Goal: Task Accomplishment & Management: Use online tool/utility

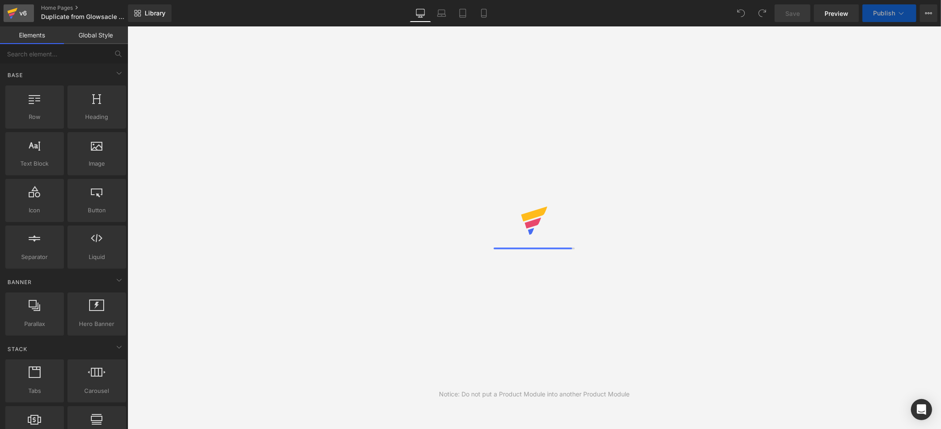
click at [19, 11] on div "v6" at bounding box center [23, 12] width 11 height 11
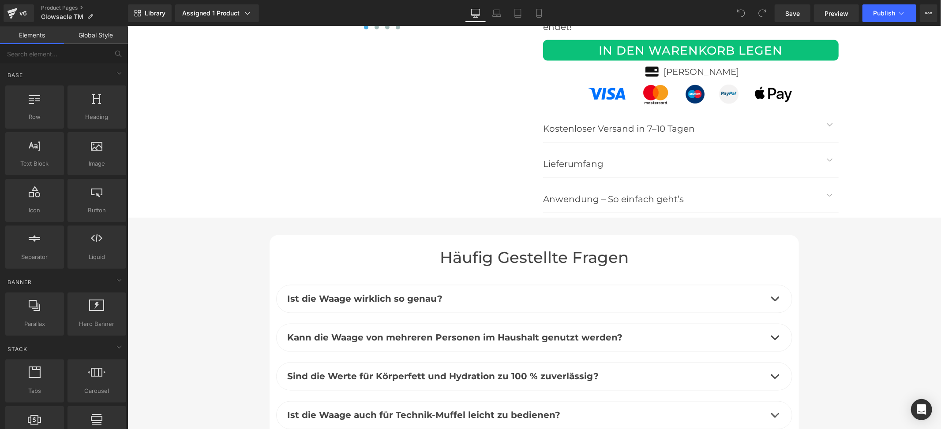
scroll to position [3763, 0]
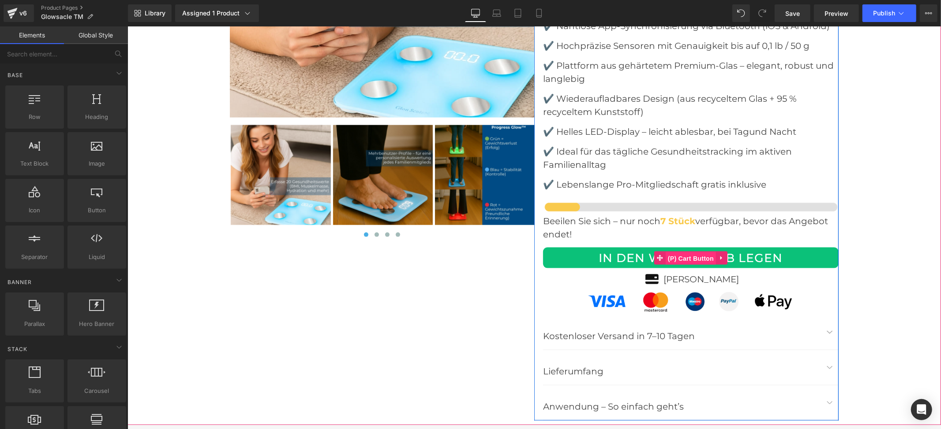
click at [669, 252] on span "(P) Cart Button" at bounding box center [690, 258] width 50 height 13
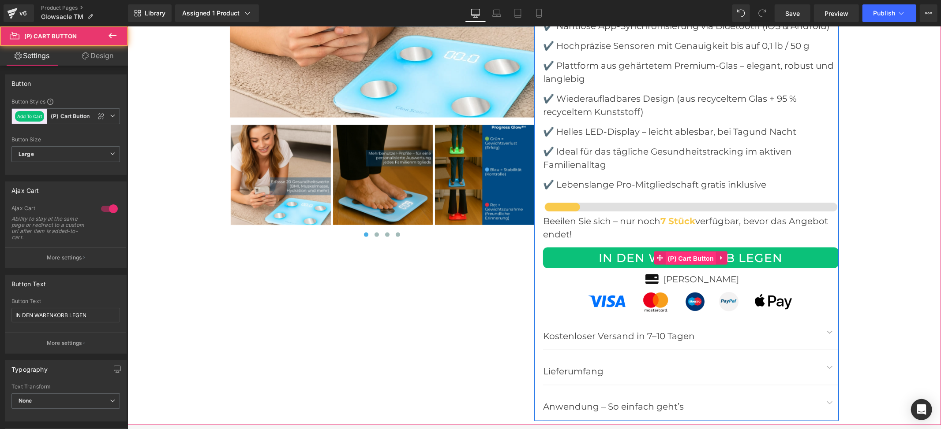
click at [683, 252] on span "(P) Cart Button" at bounding box center [690, 258] width 50 height 13
click at [680, 251] on span "(P) Cart Button" at bounding box center [690, 257] width 50 height 13
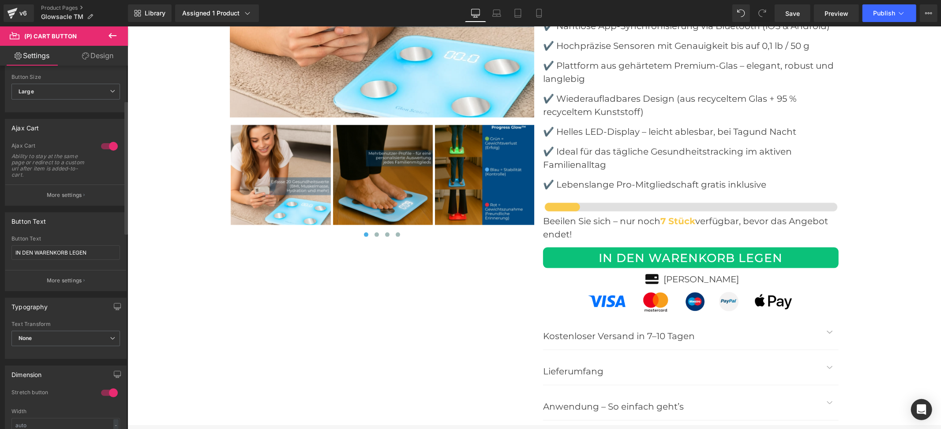
scroll to position [59, 0]
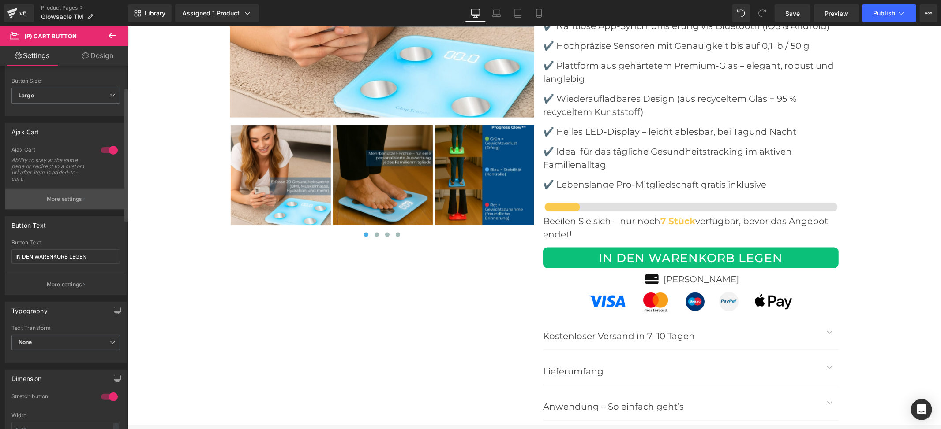
click at [63, 200] on p "More settings" at bounding box center [64, 199] width 35 height 8
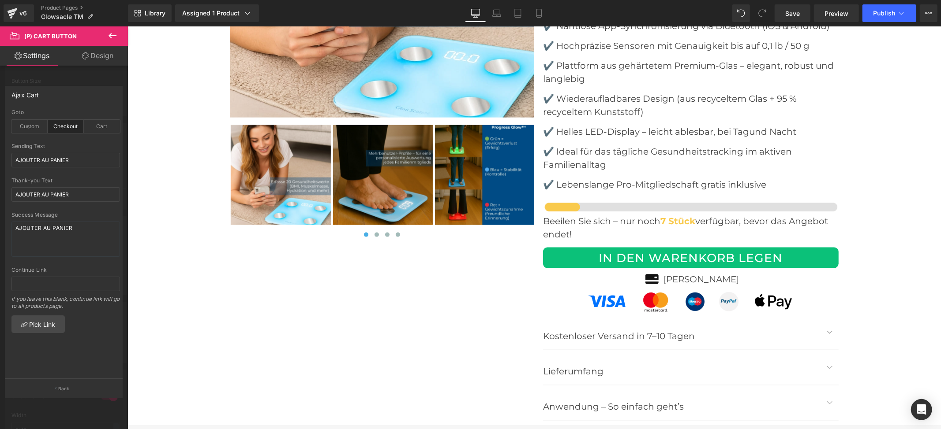
drag, startPoint x: 105, startPoint y: 35, endPoint x: 90, endPoint y: 60, distance: 28.9
click at [105, 35] on button at bounding box center [112, 35] width 31 height 19
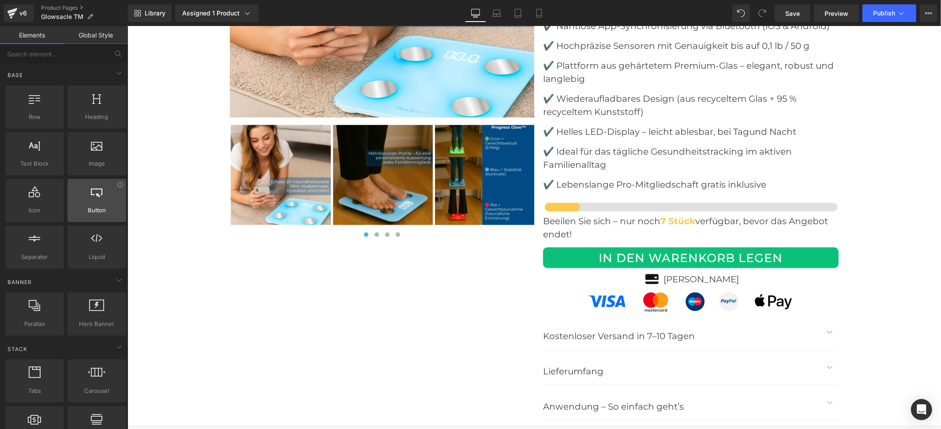
scroll to position [117, 0]
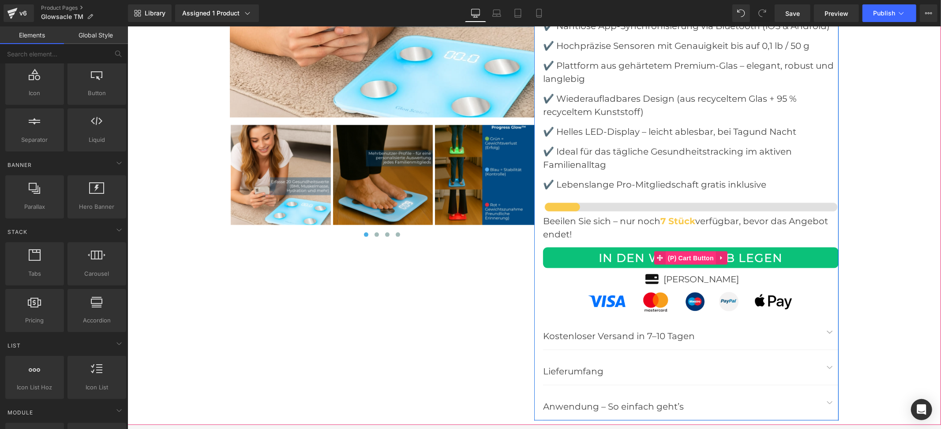
click at [679, 251] on span "(P) Cart Button" at bounding box center [690, 257] width 50 height 13
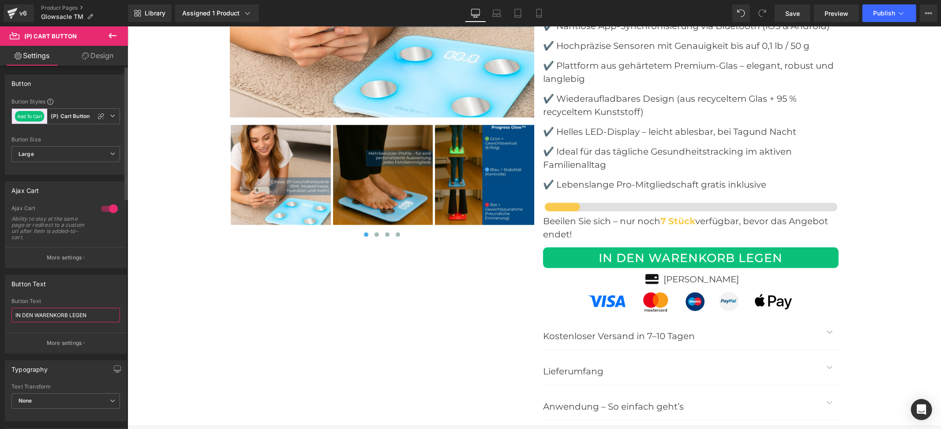
drag, startPoint x: 91, startPoint y: 317, endPoint x: 0, endPoint y: 315, distance: 90.9
click at [0, 315] on div "Button Text IN DEN WARENKORB LEGEN Button Text IN DEN WARENKORB LEGEN More sett…" at bounding box center [66, 312] width 132 height 86
click at [56, 253] on button "More settings" at bounding box center [65, 257] width 121 height 21
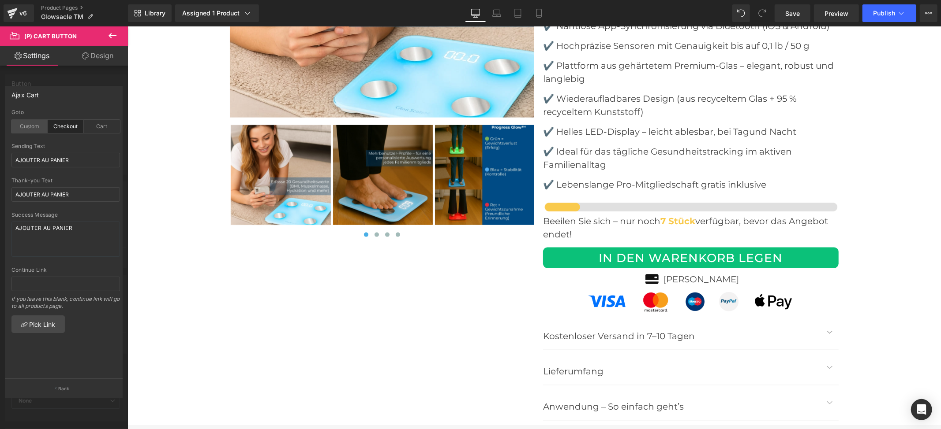
click at [34, 128] on div "Custom" at bounding box center [29, 126] width 36 height 13
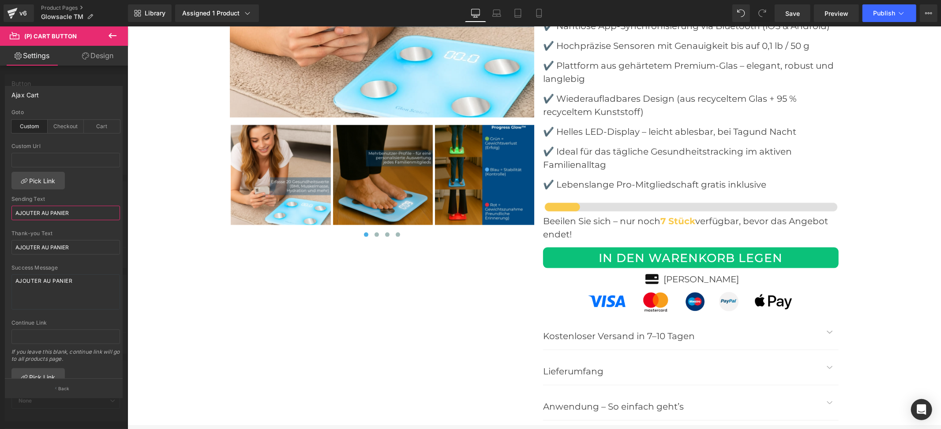
drag, startPoint x: 75, startPoint y: 214, endPoint x: 0, endPoint y: 198, distance: 76.1
click at [0, 198] on div "Ajax Cart checkout Goto Custom Checkout Cart Custom Url Pick Link AJOUTER AU PA…" at bounding box center [64, 238] width 128 height 318
paste input "IN DEN WARENKORB LEGEN"
type input "IN DEN WARENKORB LEGEN"
click at [105, 187] on div "checkout Goto Custom Checkout Cart Custom Url Pick Link AJOUTER AU PANIER Sendi…" at bounding box center [65, 244] width 121 height 270
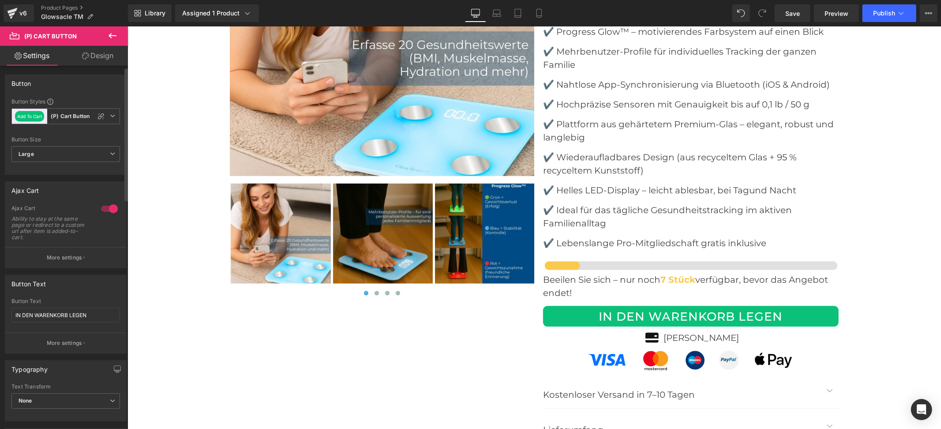
scroll to position [176, 0]
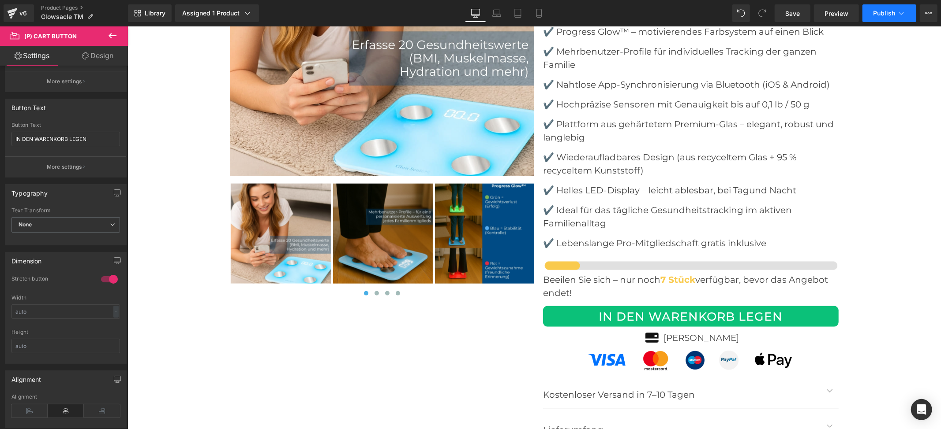
click at [886, 11] on span "Publish" at bounding box center [884, 13] width 22 height 7
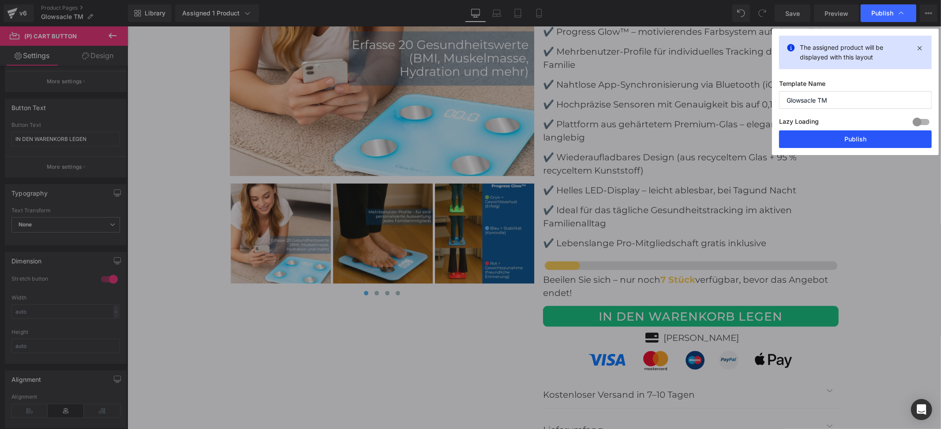
click at [840, 141] on button "Publish" at bounding box center [855, 140] width 153 height 18
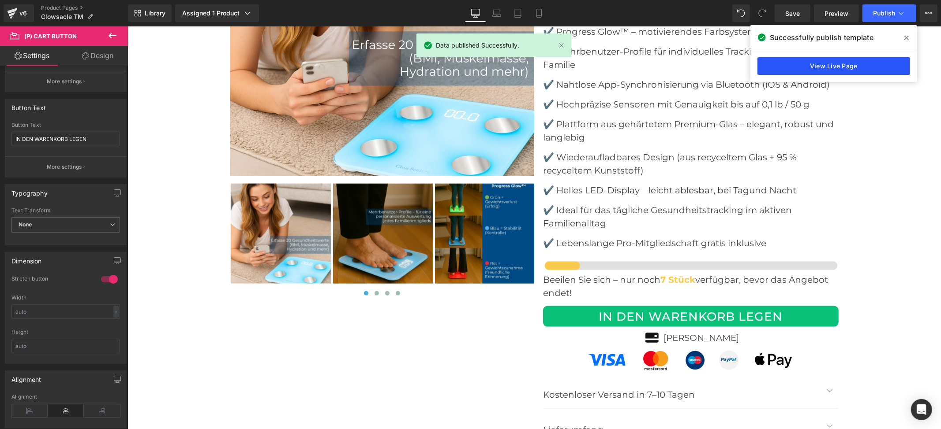
click at [826, 69] on link "View Live Page" at bounding box center [833, 66] width 153 height 18
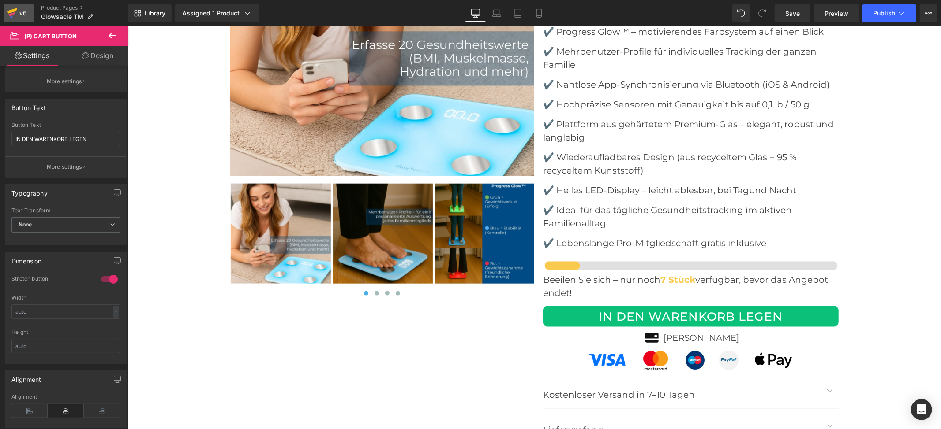
click at [10, 8] on icon at bounding box center [12, 13] width 11 height 22
